Goal: Transaction & Acquisition: Obtain resource

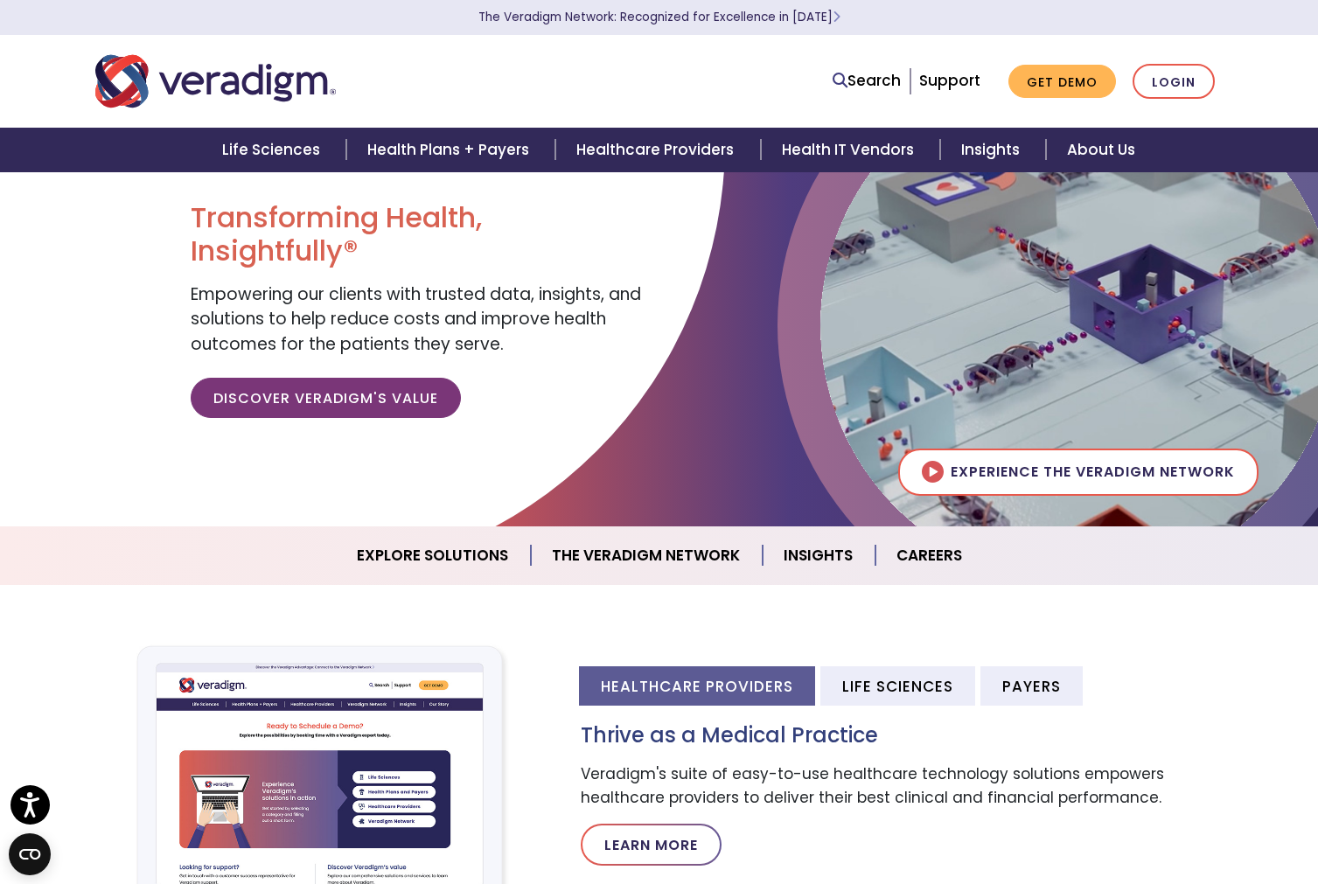
scroll to position [88, 0]
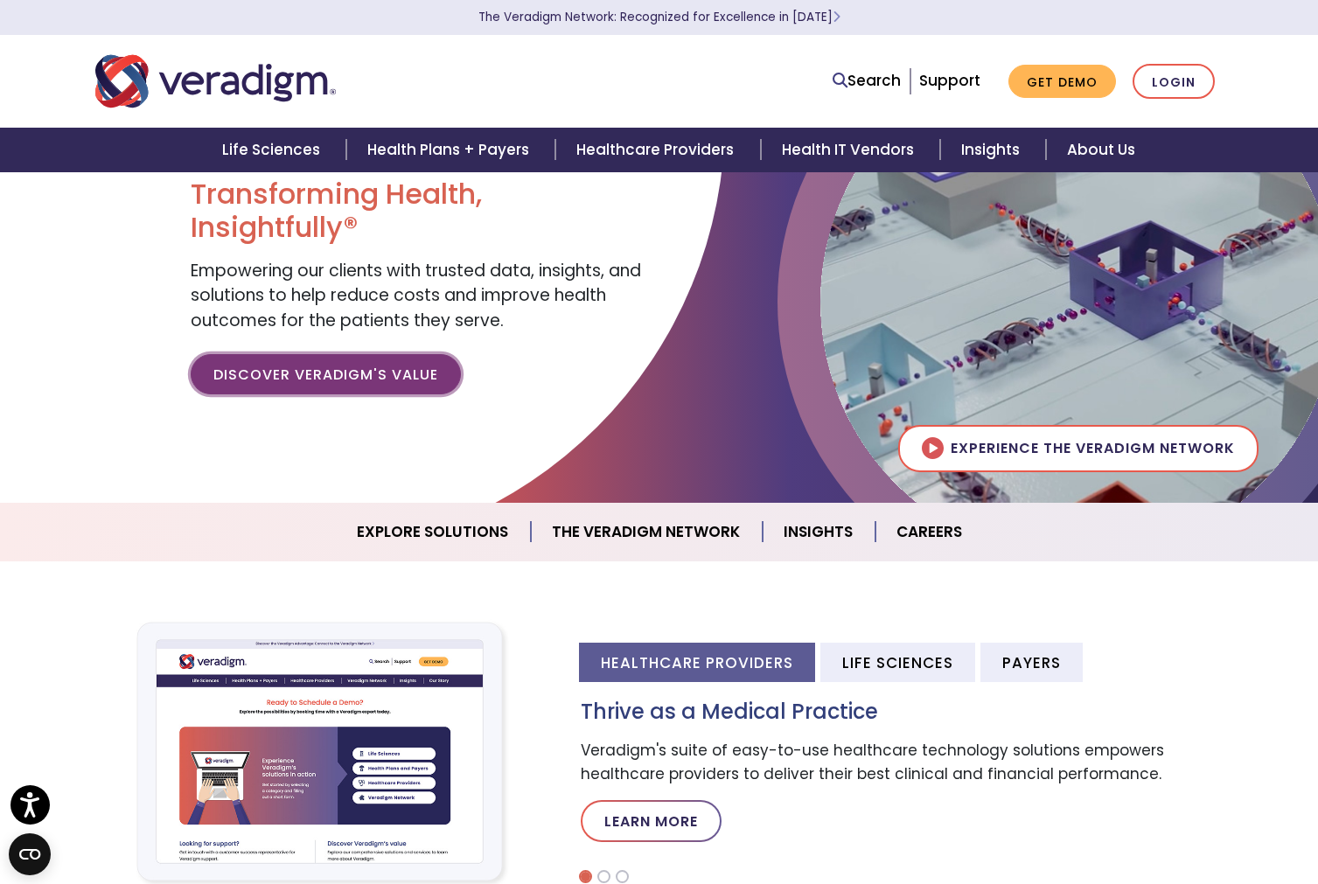
click at [412, 378] on link "Discover Veradigm's Value" at bounding box center [326, 374] width 270 height 40
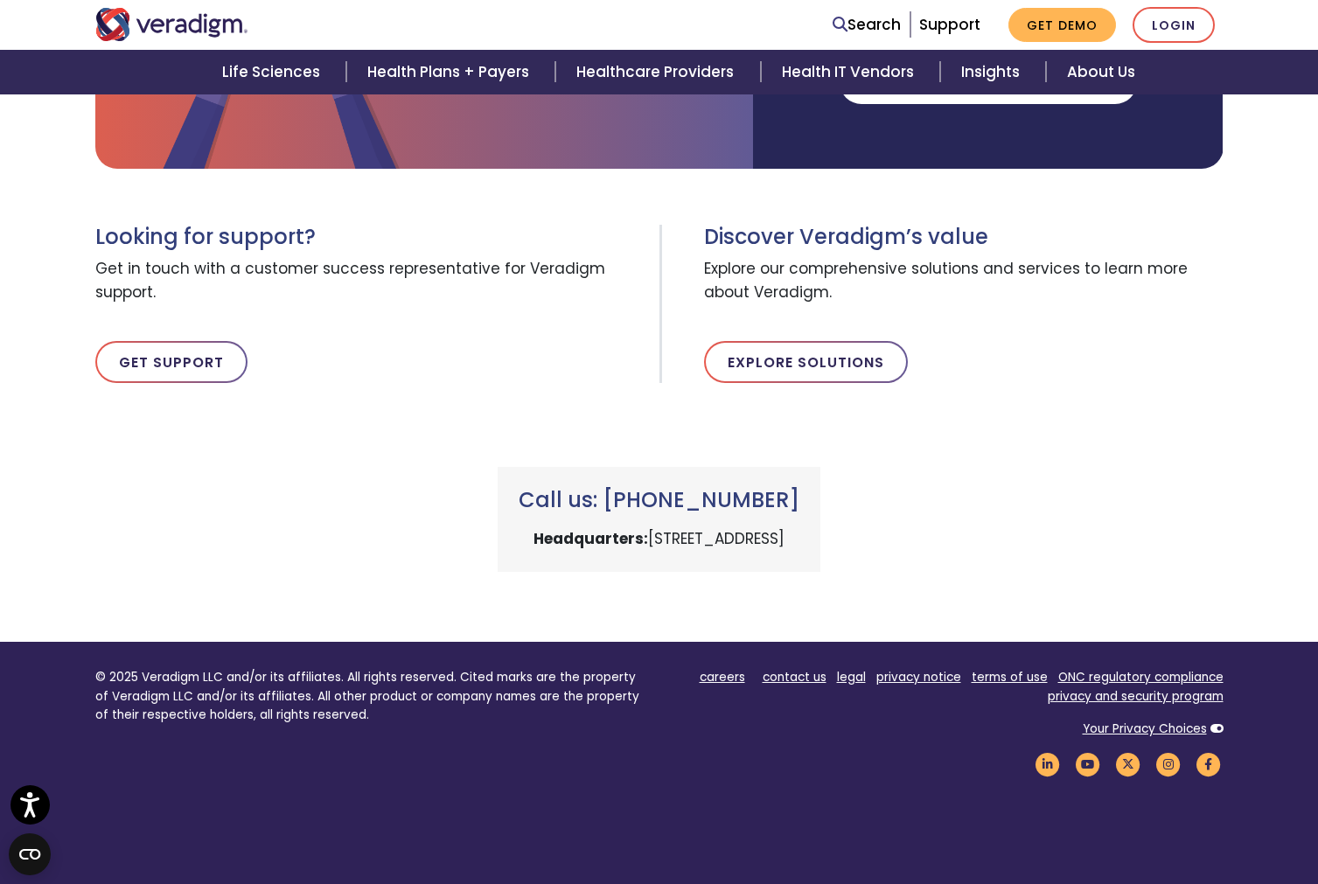
scroll to position [477, 0]
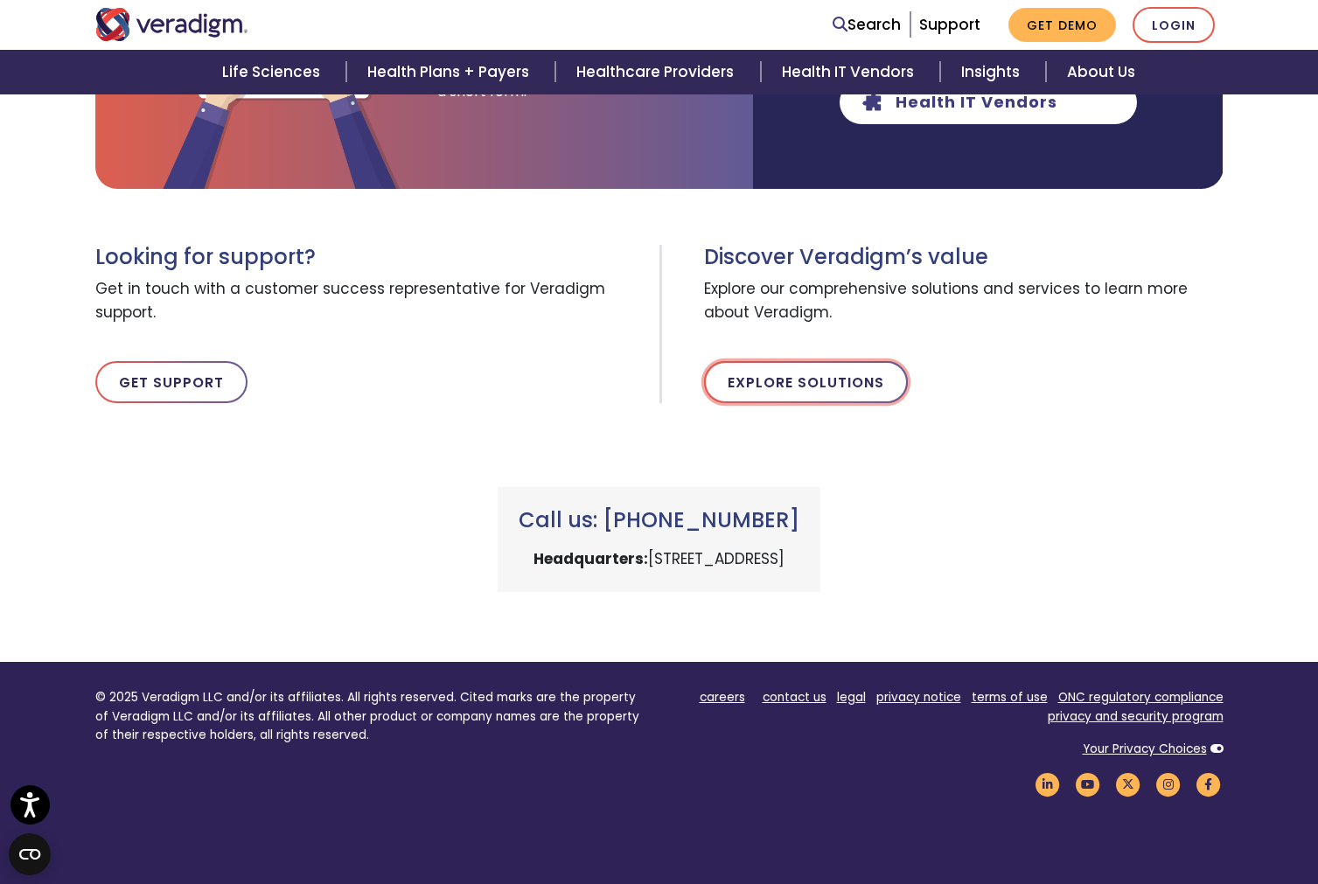
click at [847, 385] on link "Explore Solutions" at bounding box center [806, 382] width 204 height 42
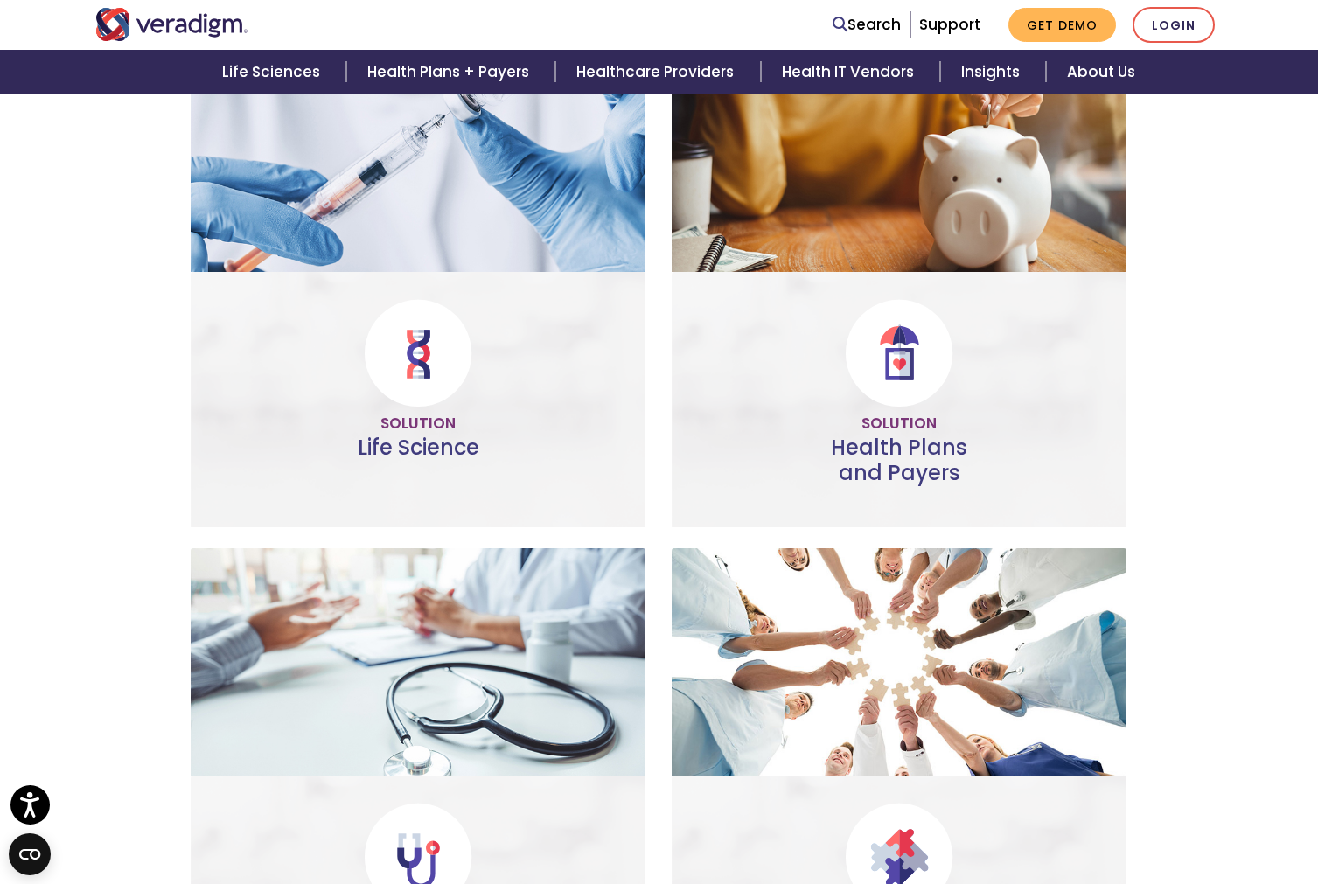
scroll to position [308, 0]
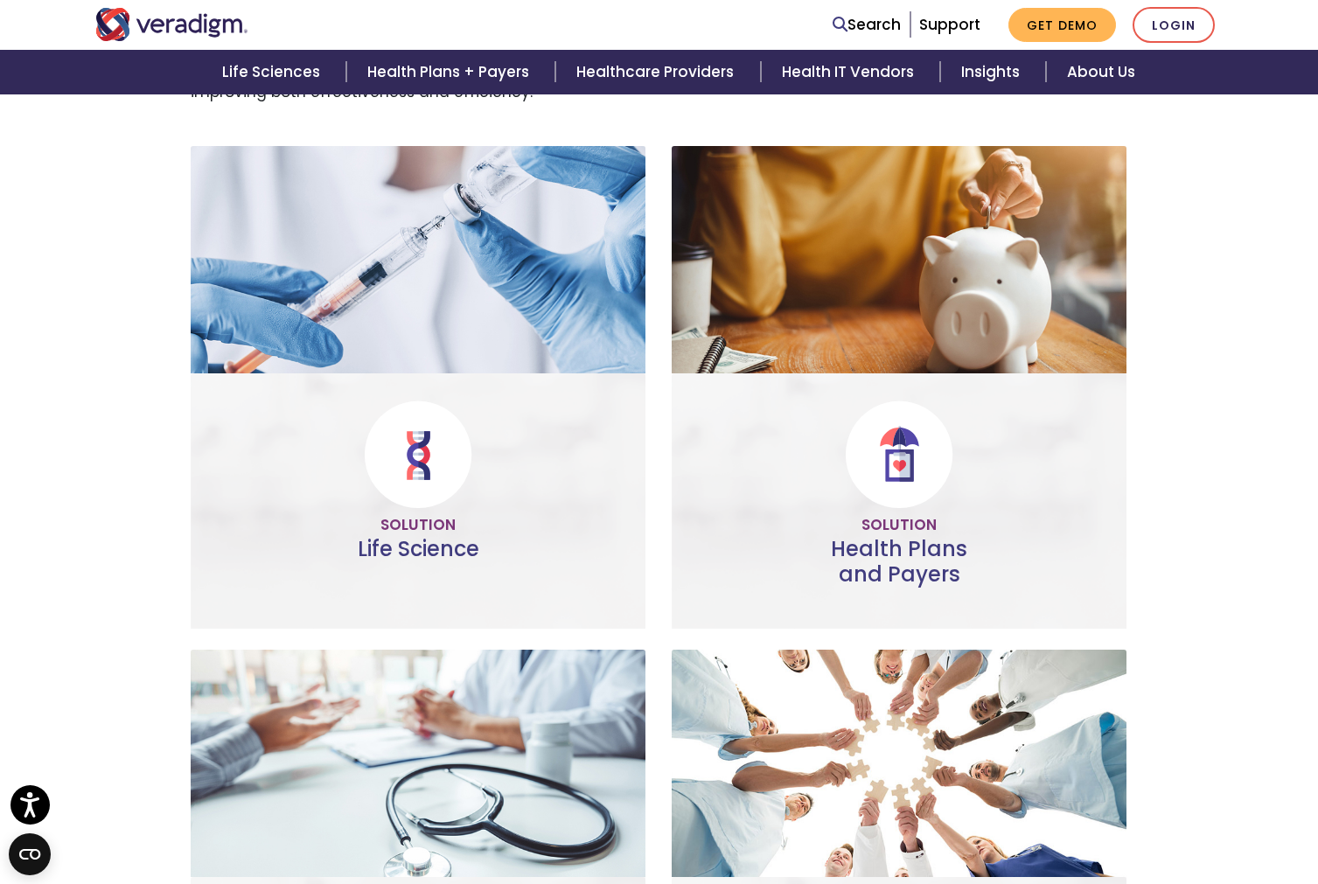
click at [420, 527] on link "Do more" at bounding box center [417, 534] width 115 height 40
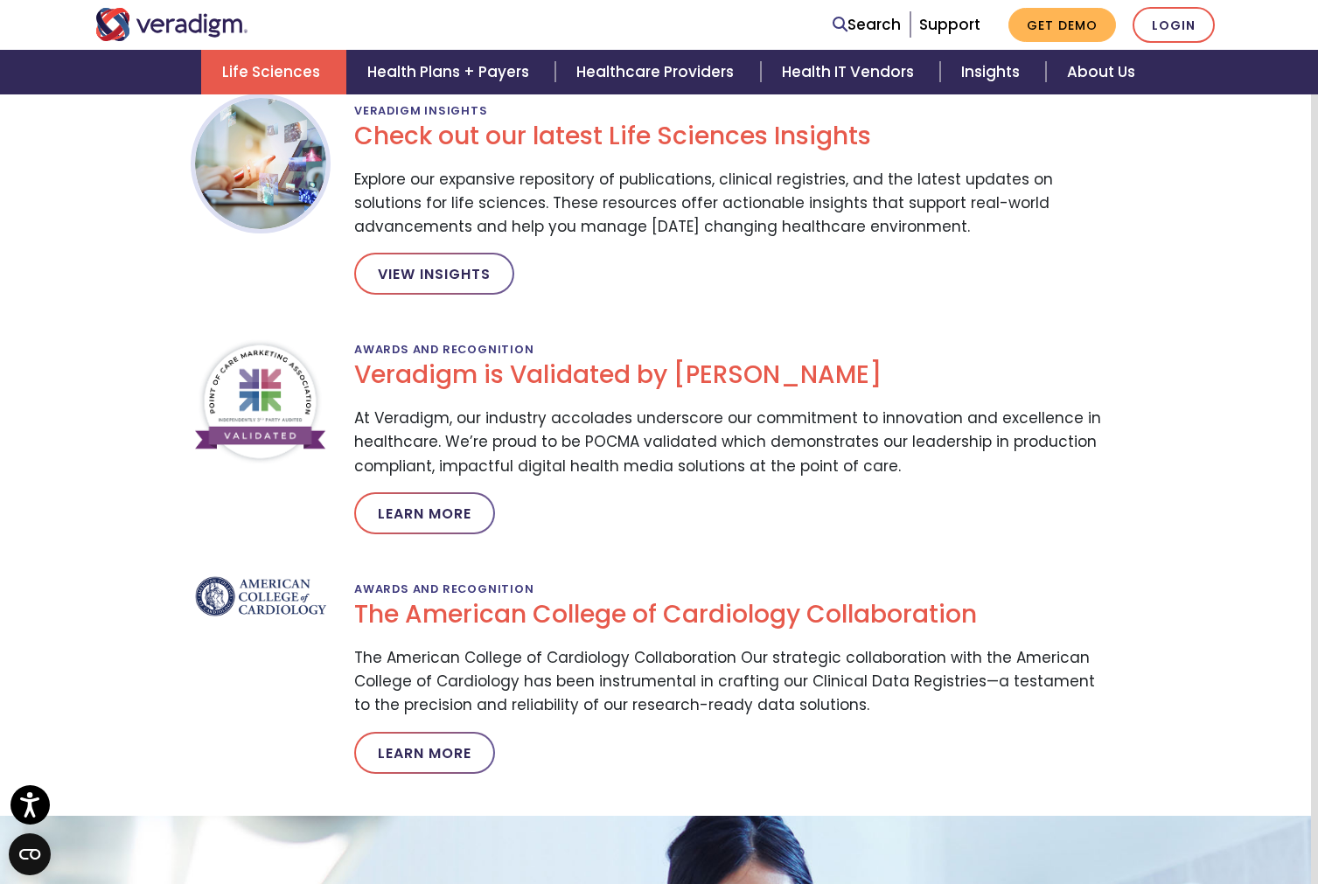
scroll to position [2837, 7]
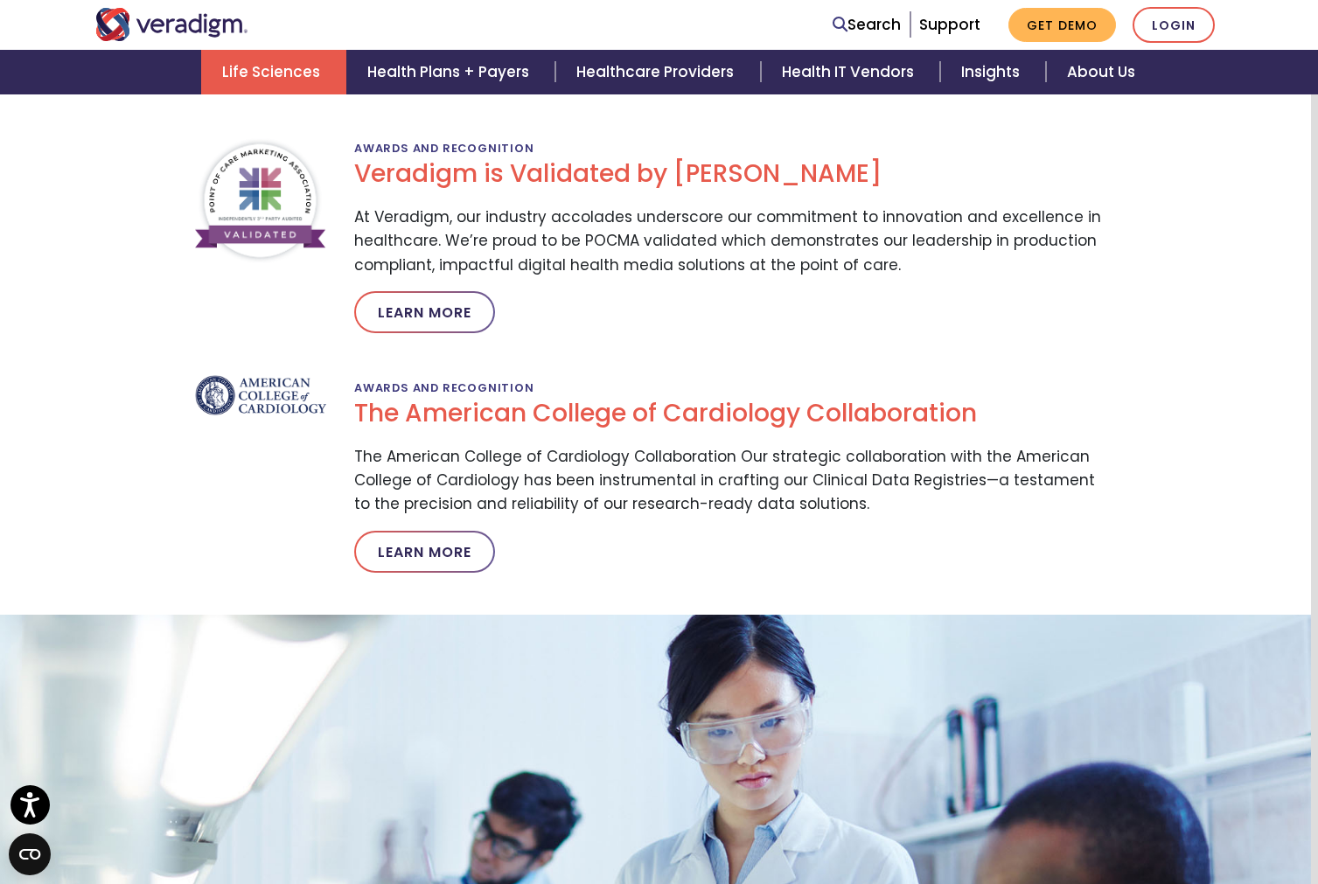
click at [148, 28] on img "Veradigm logo" at bounding box center [171, 24] width 153 height 33
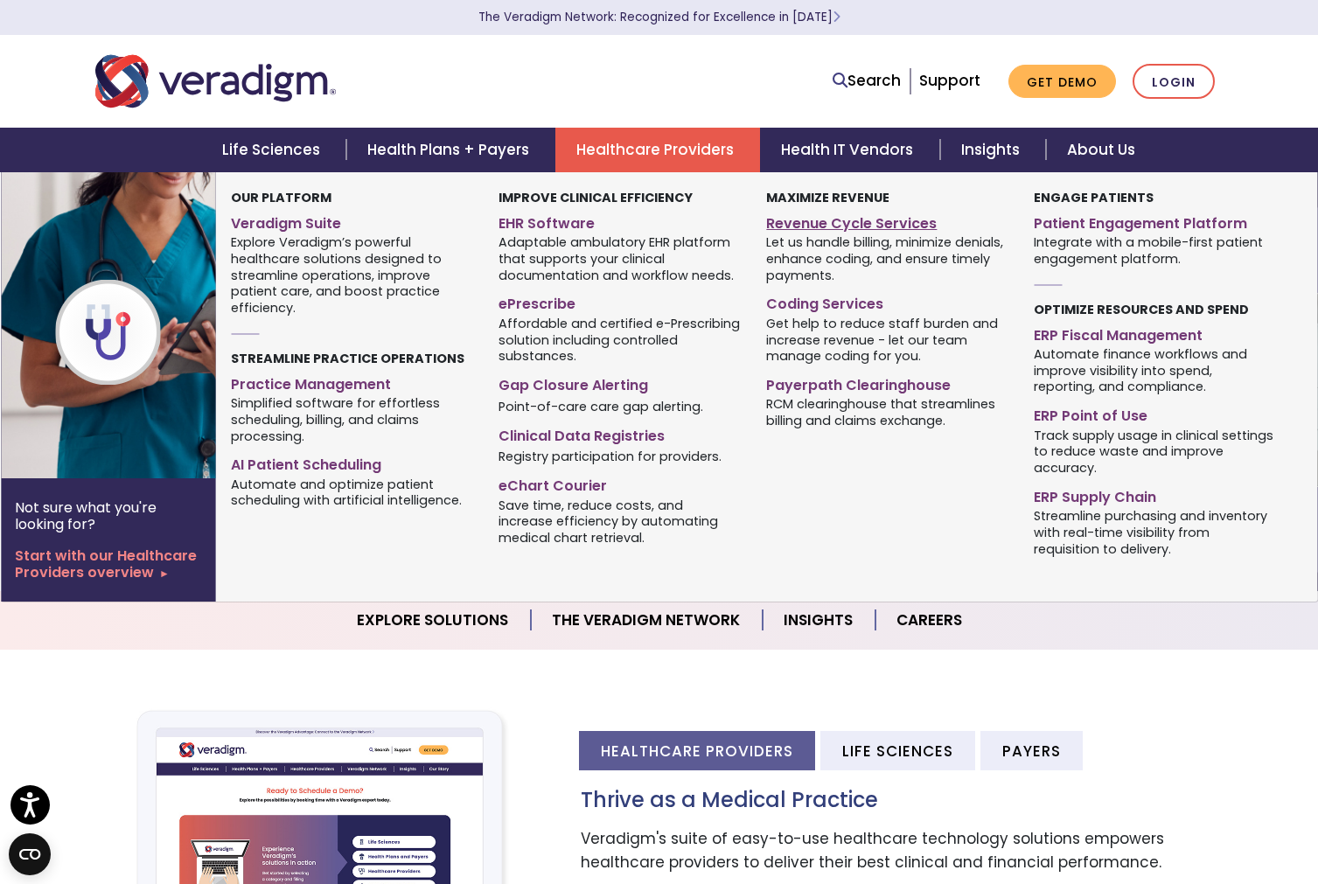
click at [833, 220] on link "Revenue Cycle Services" at bounding box center [886, 220] width 241 height 25
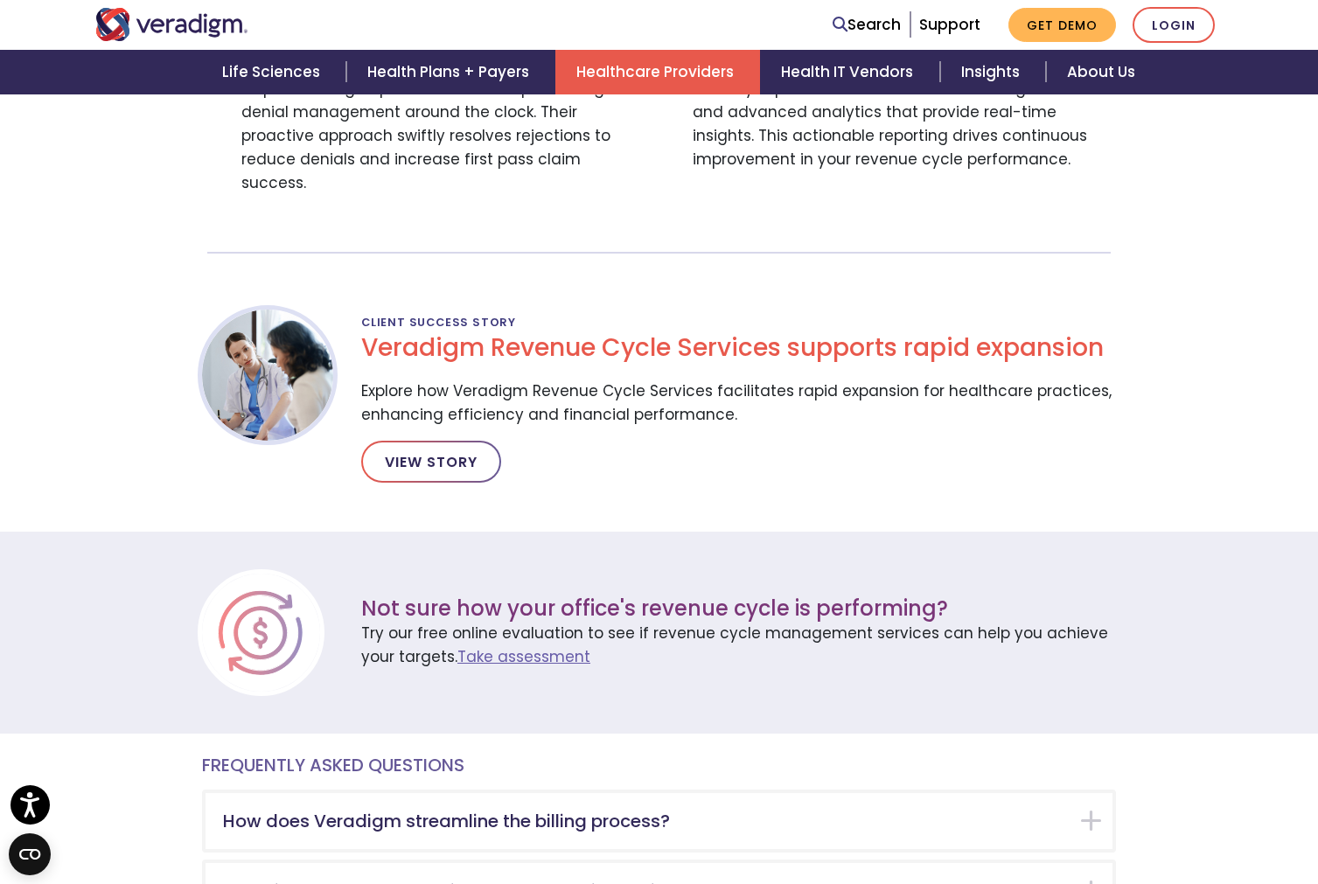
scroll to position [2396, 0]
click at [422, 441] on link "VIEW STORY" at bounding box center [431, 462] width 140 height 42
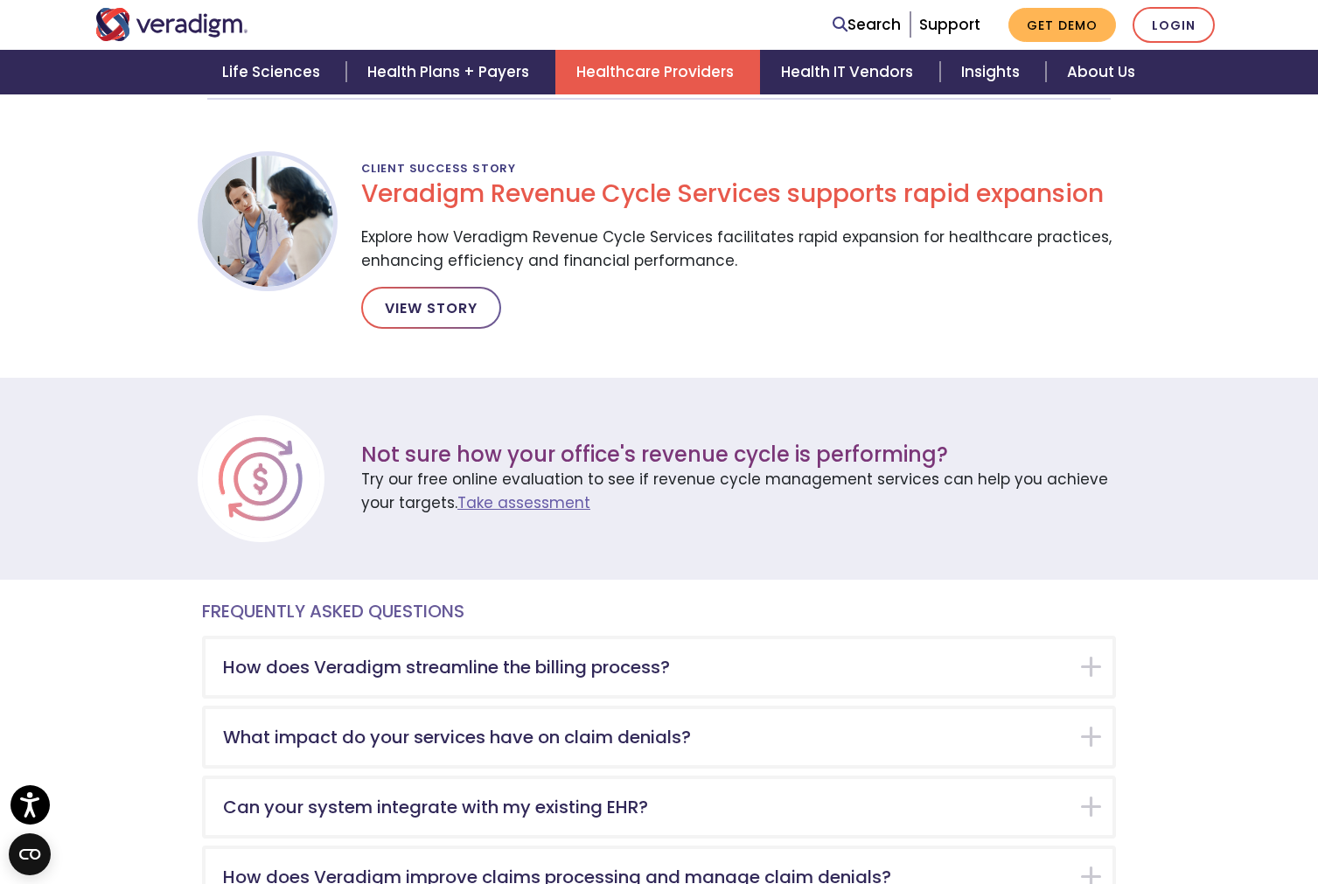
scroll to position [2709, 0]
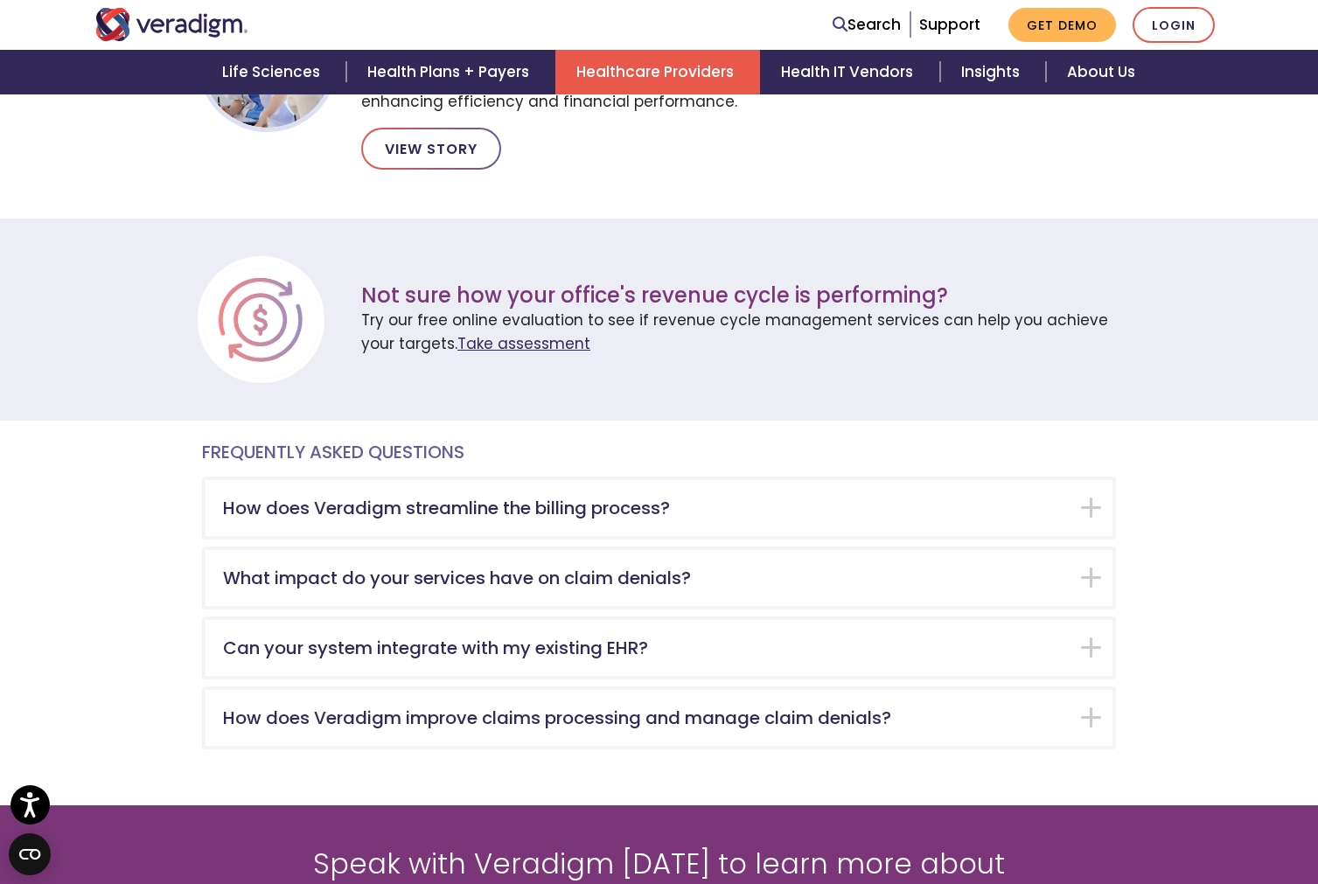
click at [535, 333] on link "Take assessment" at bounding box center [524, 343] width 133 height 21
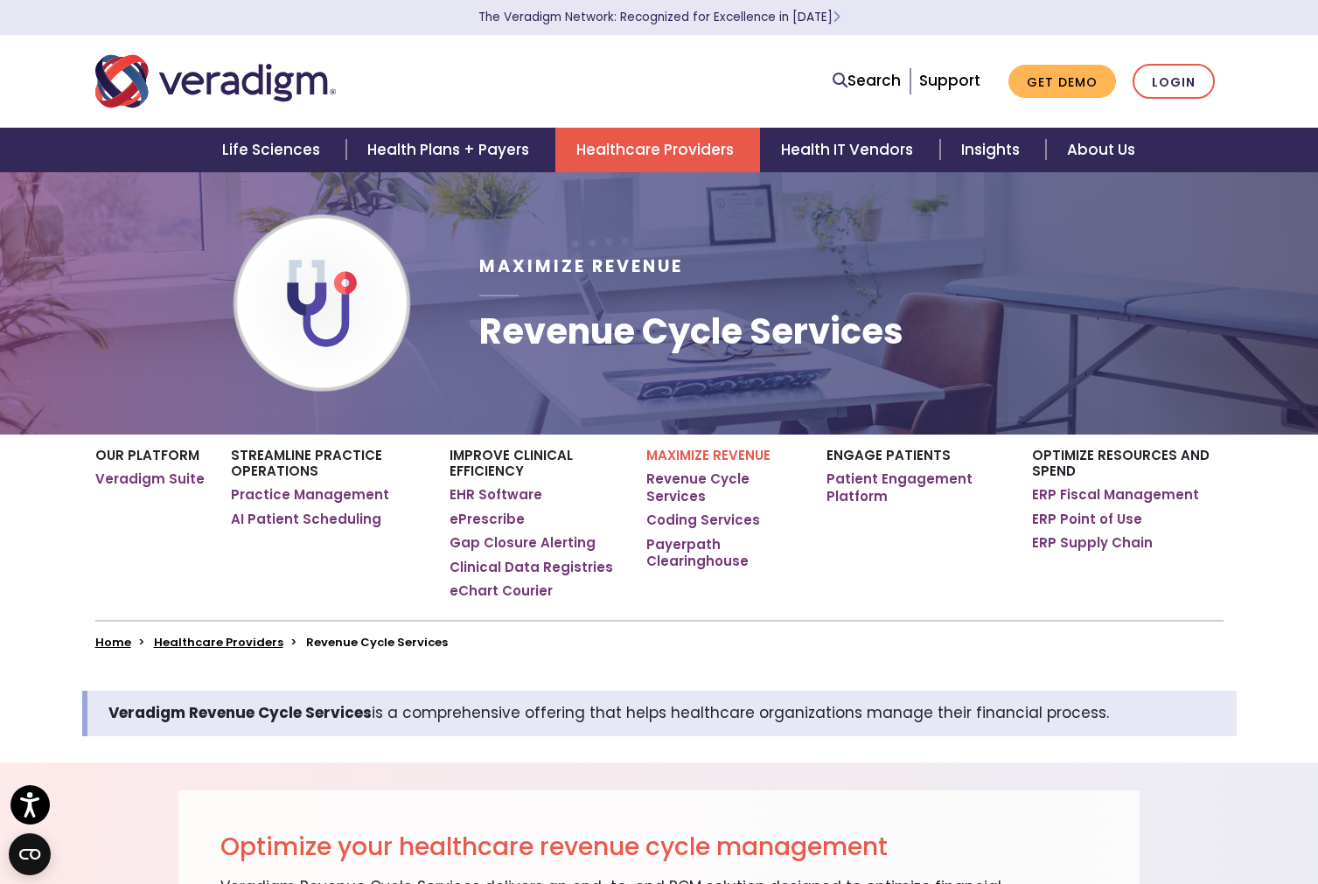
scroll to position [0, 0]
click at [713, 512] on link "Coding Services" at bounding box center [704, 520] width 114 height 17
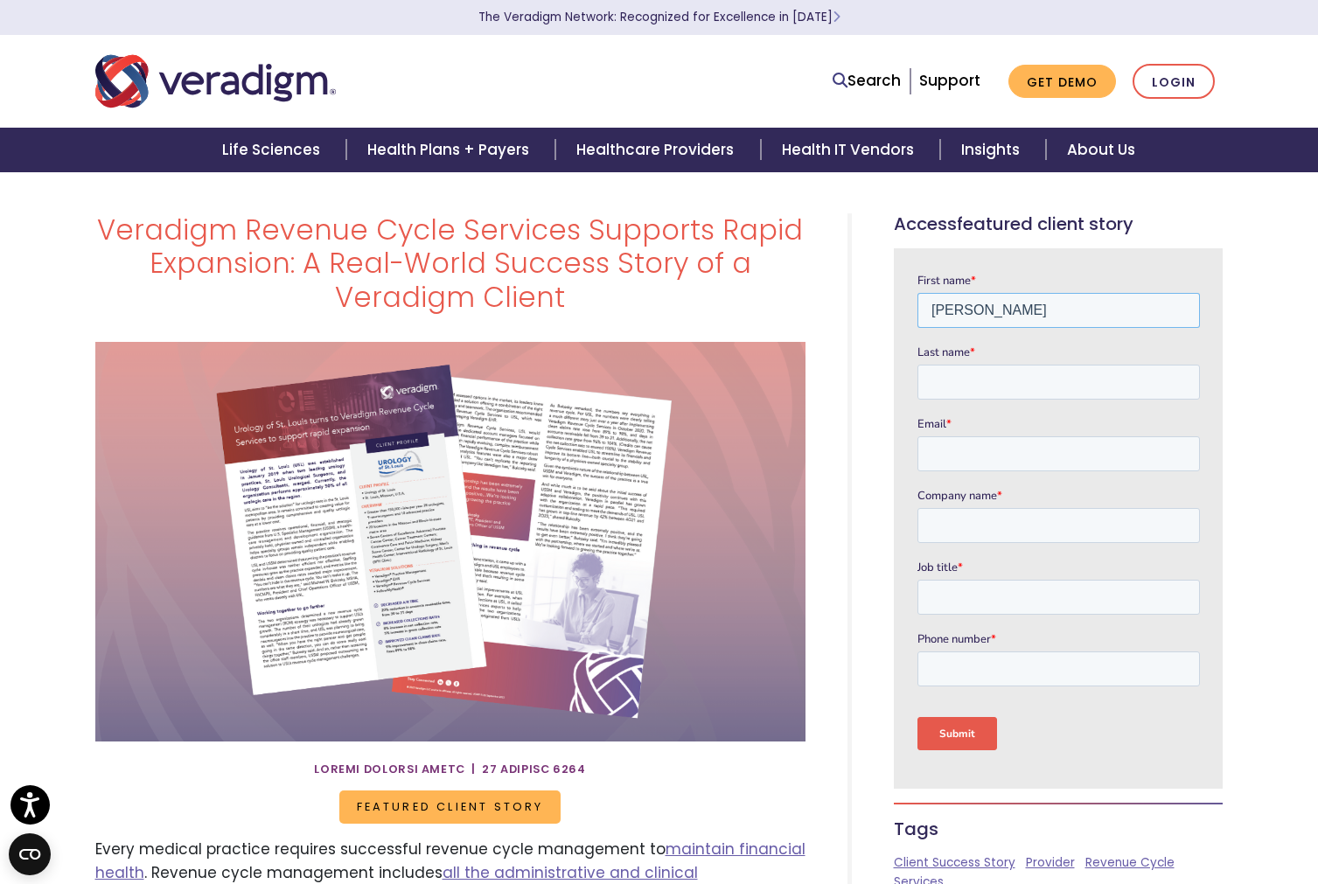
type input "Christopher"
type input "Lester"
type input "ChrisotpherLester@me.com"
type input "Self"
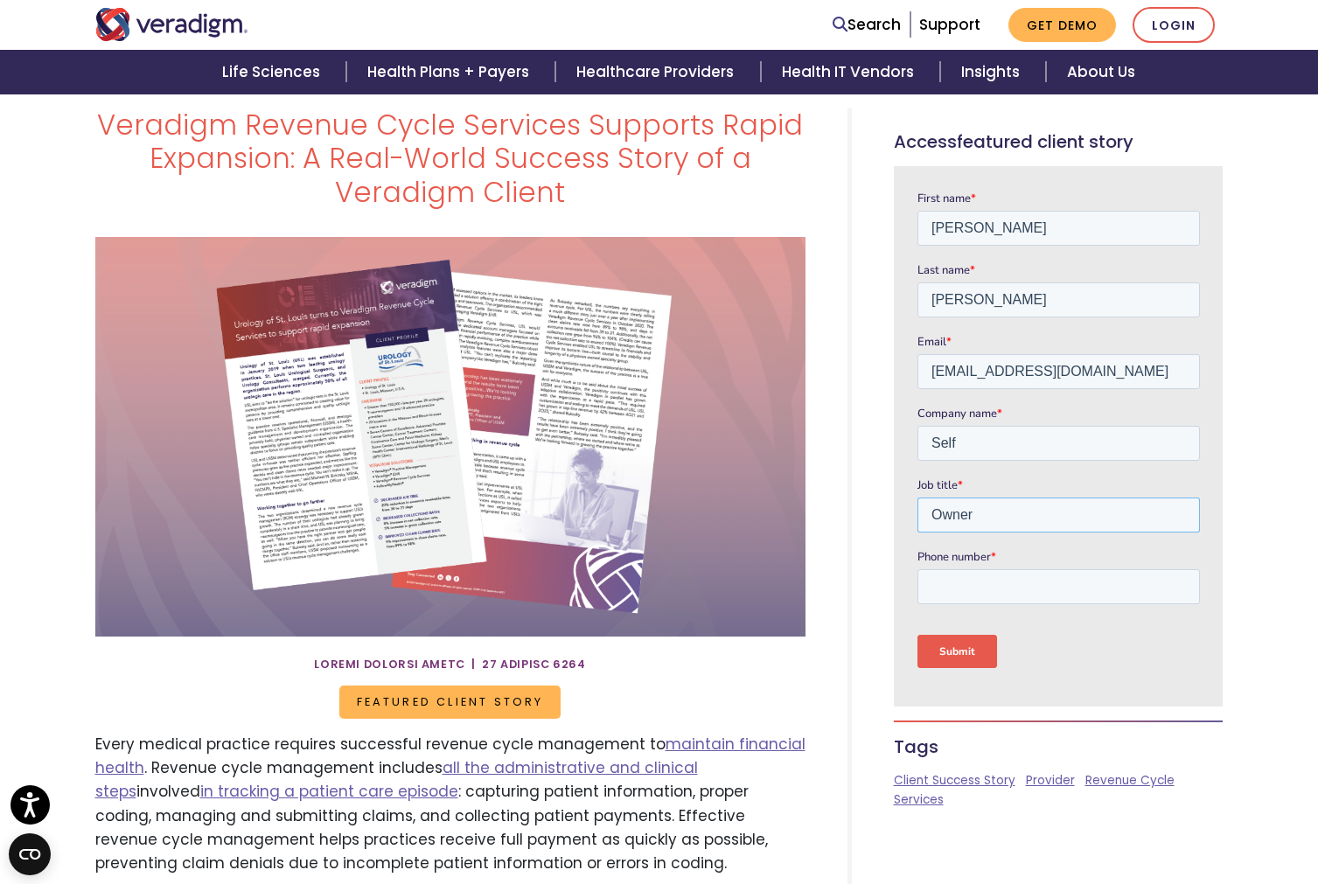
type input "Owner"
type input "615598"
type input "6155985538"
click at [970, 645] on input "Submit" at bounding box center [957, 651] width 80 height 33
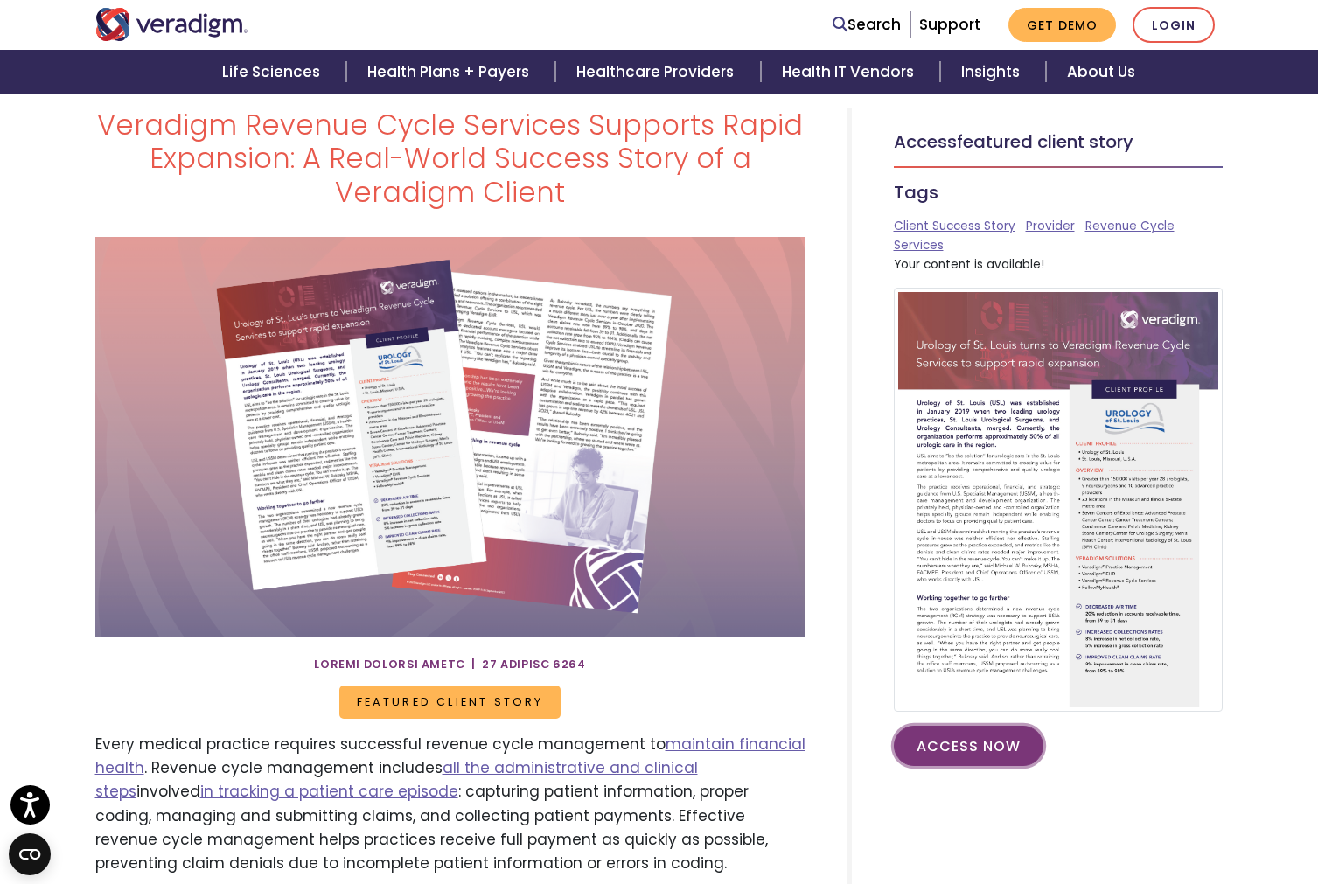
click at [940, 738] on link "Access Now" at bounding box center [969, 746] width 150 height 40
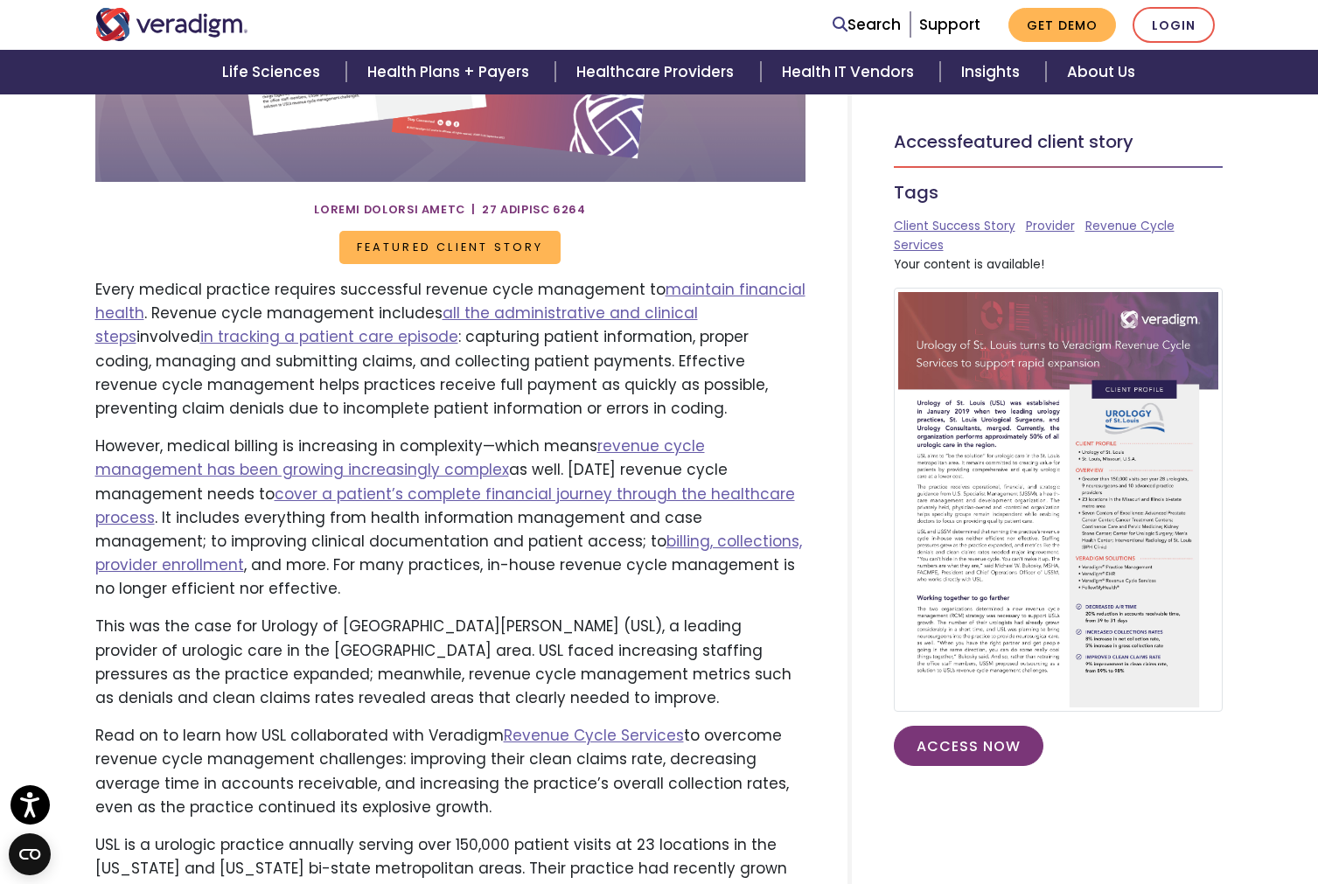
scroll to position [803, 0]
